Goal: Transaction & Acquisition: Purchase product/service

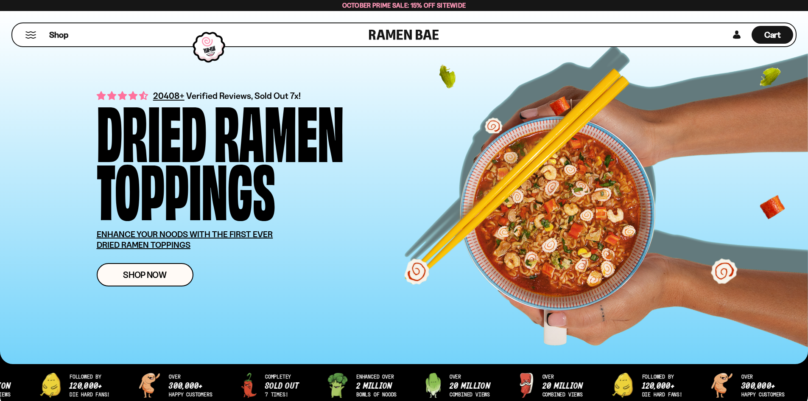
click at [31, 35] on button "Mobile Menu Trigger" at bounding box center [30, 34] width 11 height 7
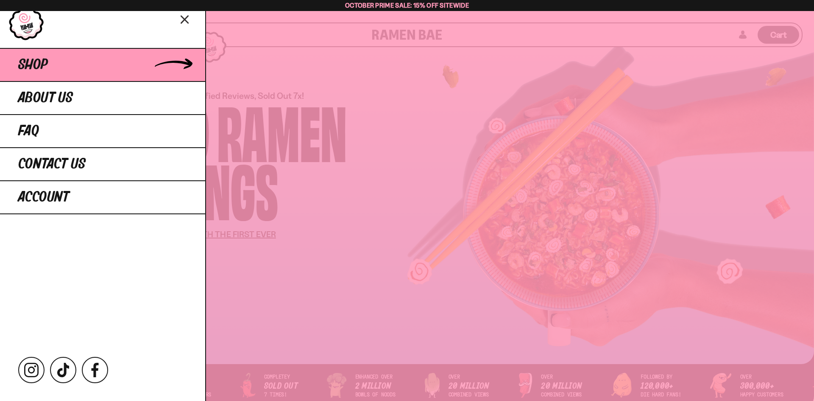
click at [33, 70] on span "Shop" at bounding box center [33, 64] width 30 height 15
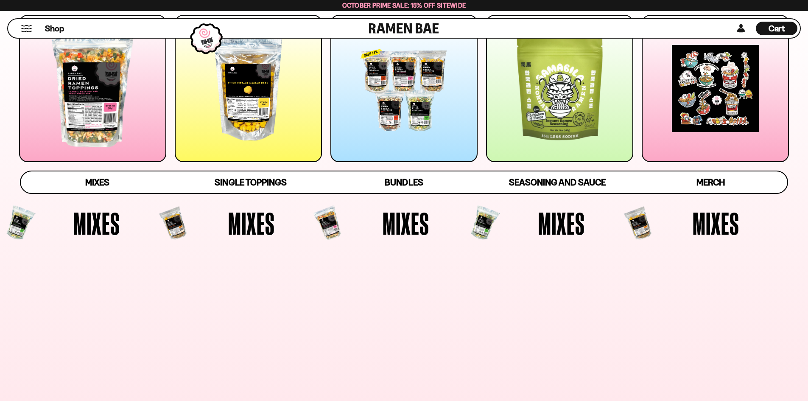
scroll to position [170, 0]
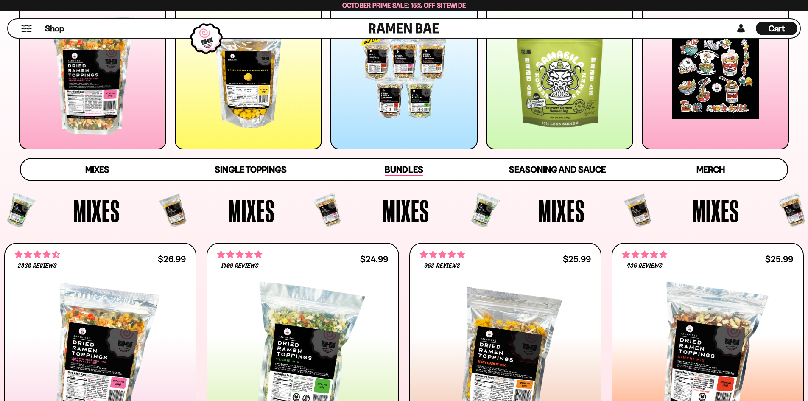
click at [396, 169] on span "Bundles" at bounding box center [404, 170] width 38 height 12
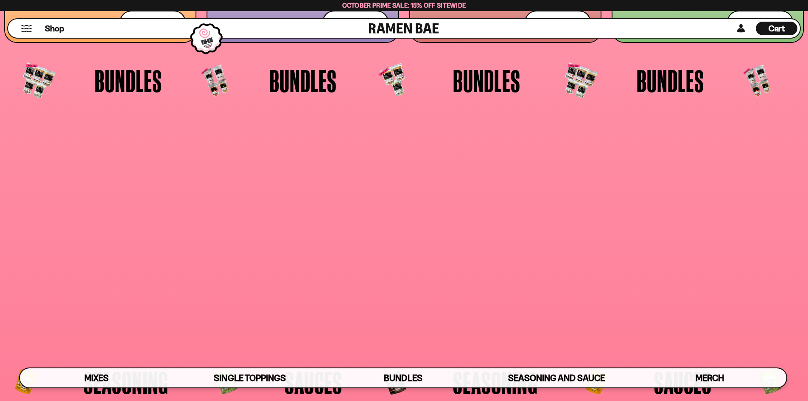
scroll to position [2214, 0]
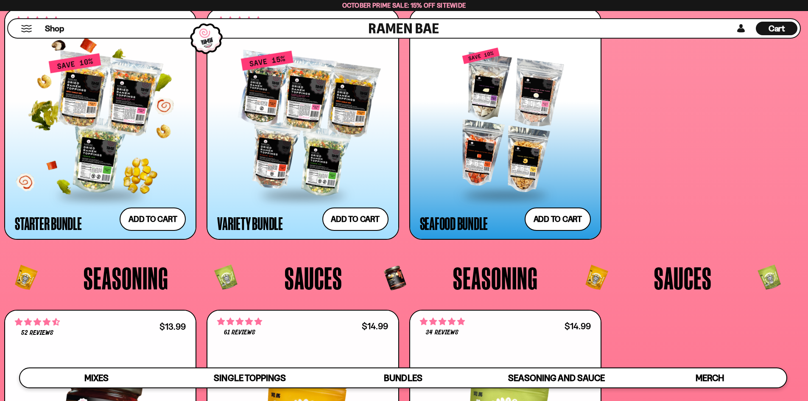
click at [100, 164] on div at bounding box center [100, 124] width 171 height 142
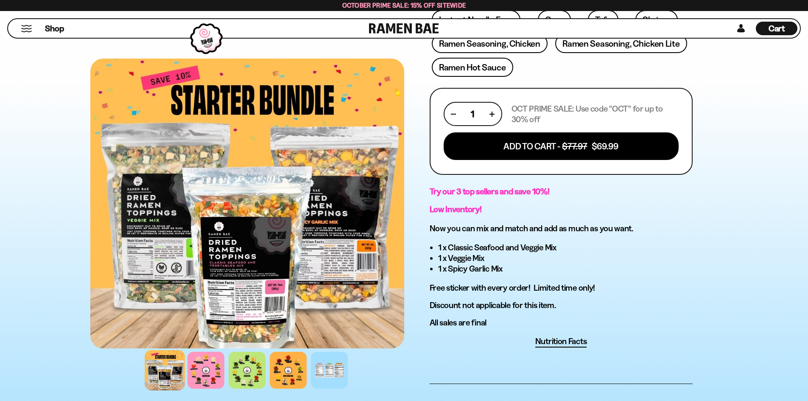
scroll to position [339, 0]
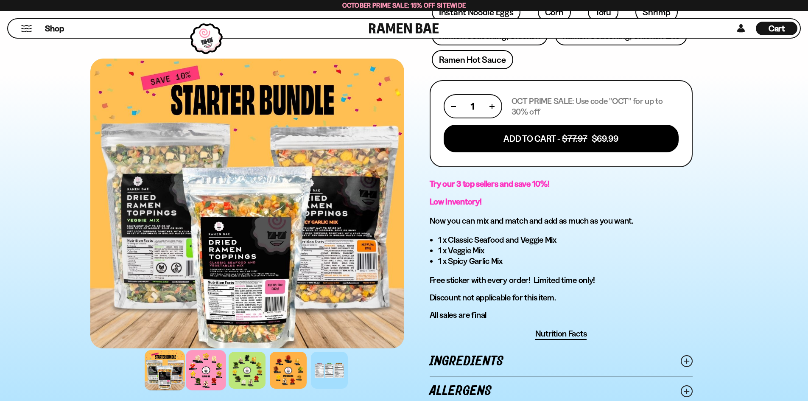
click at [201, 371] on div at bounding box center [206, 370] width 40 height 40
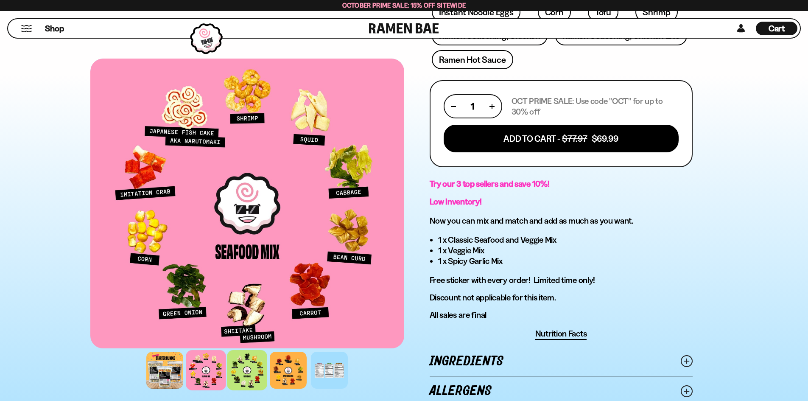
click at [257, 378] on div at bounding box center [247, 370] width 40 height 40
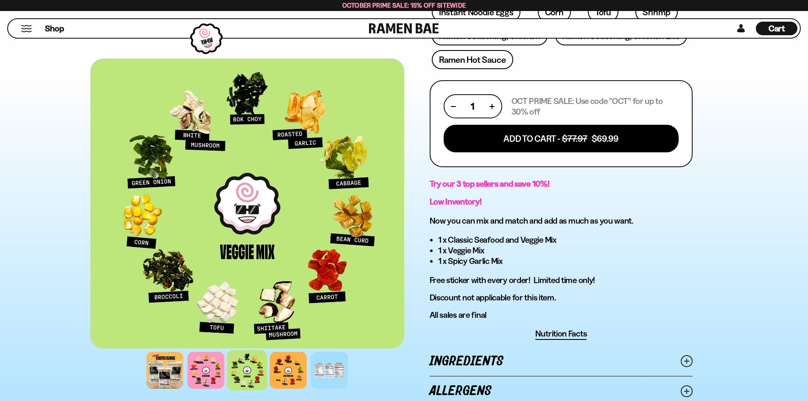
click at [251, 371] on div at bounding box center [247, 370] width 40 height 40
click at [212, 376] on div at bounding box center [206, 370] width 40 height 40
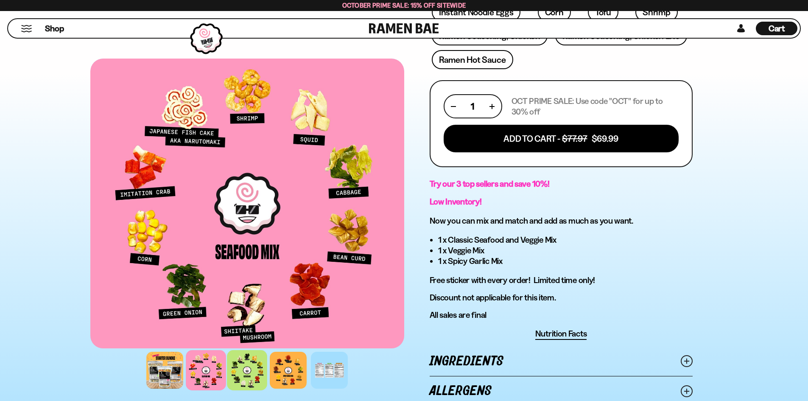
click at [248, 378] on div at bounding box center [247, 370] width 40 height 40
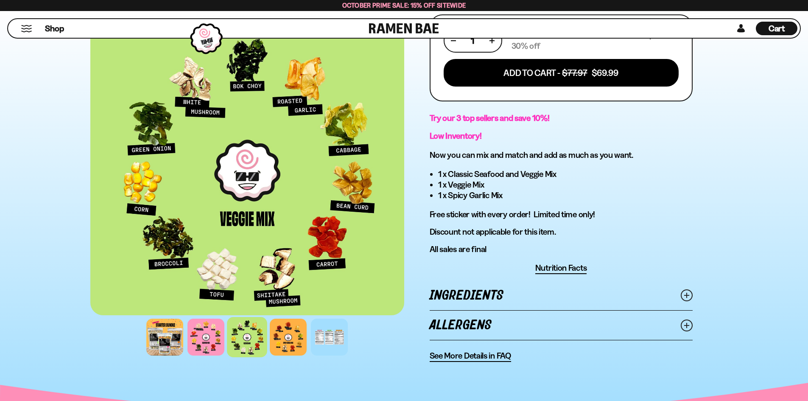
scroll to position [424, 0]
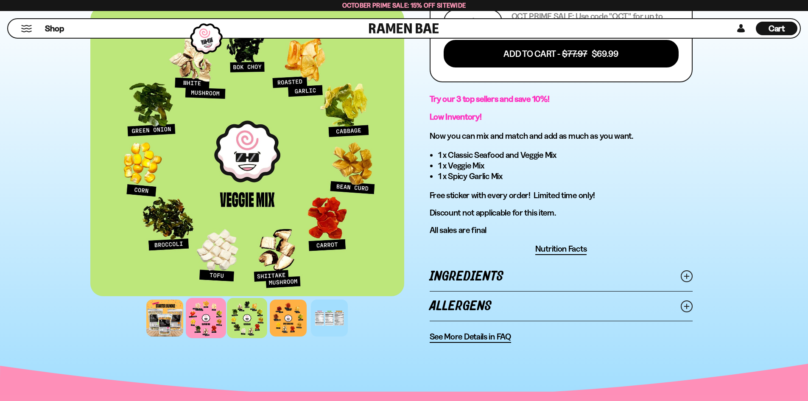
click at [204, 313] on div at bounding box center [206, 318] width 40 height 40
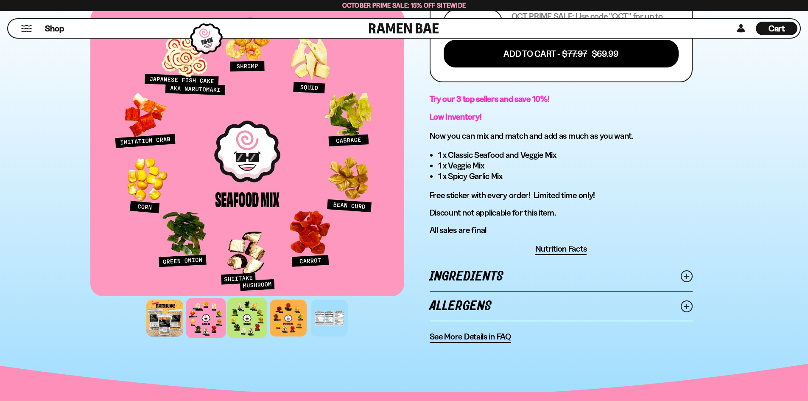
click at [244, 321] on div at bounding box center [247, 318] width 40 height 40
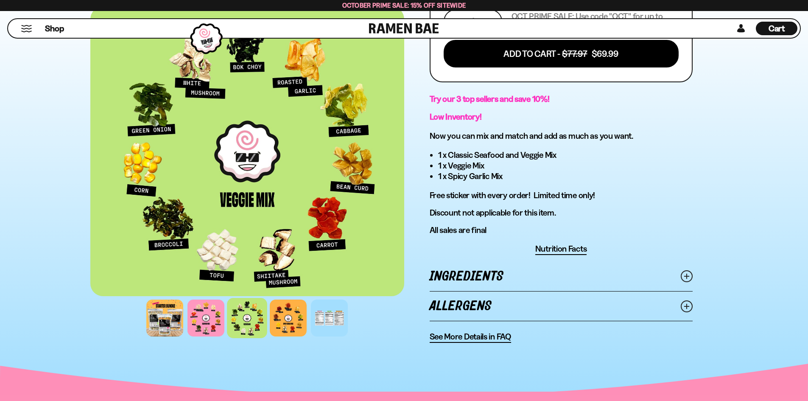
click at [262, 329] on div at bounding box center [247, 318] width 40 height 40
click at [205, 313] on div at bounding box center [206, 318] width 40 height 40
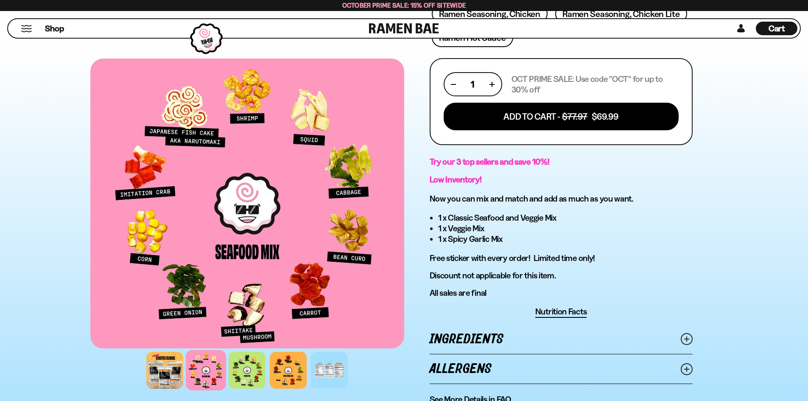
scroll to position [382, 0]
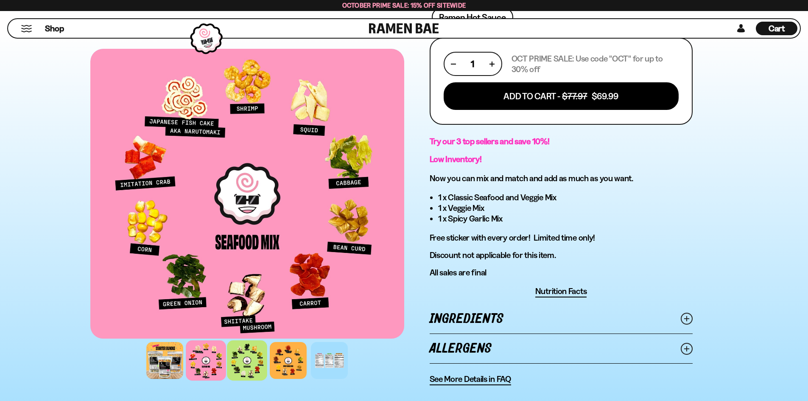
click at [239, 364] on div at bounding box center [247, 360] width 40 height 40
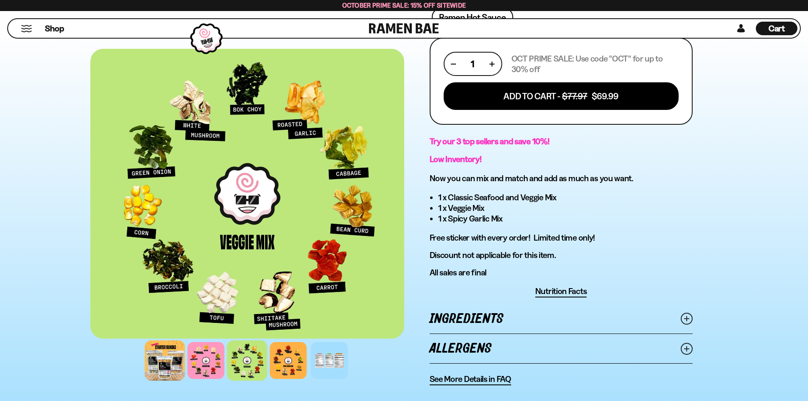
click at [181, 354] on div at bounding box center [165, 360] width 40 height 40
